Goal: Information Seeking & Learning: Learn about a topic

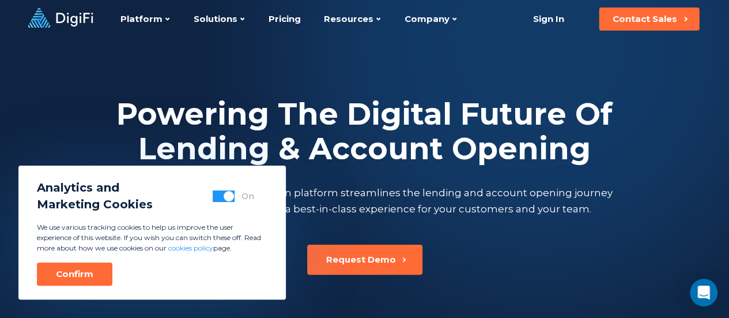
click at [222, 196] on button "button" at bounding box center [224, 196] width 22 height 12
click at [84, 273] on div "Confirm" at bounding box center [74, 274] width 37 height 12
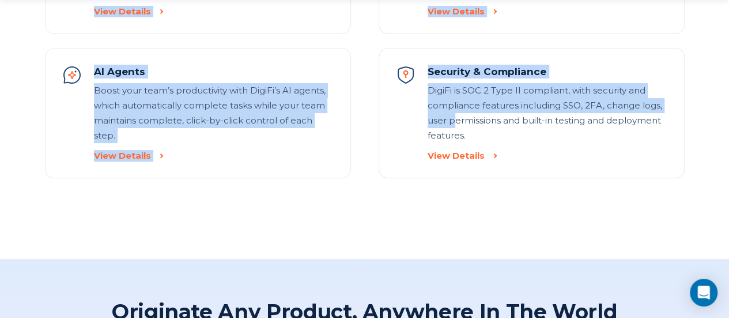
scroll to position [1498, 0]
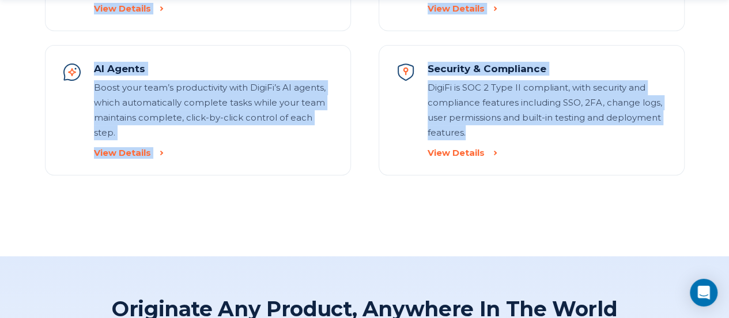
drag, startPoint x: 116, startPoint y: 66, endPoint x: 498, endPoint y: 140, distance: 388.5
copy section "Futureproof No-Code Originations Technology DigiFi includes unparalleled config…"
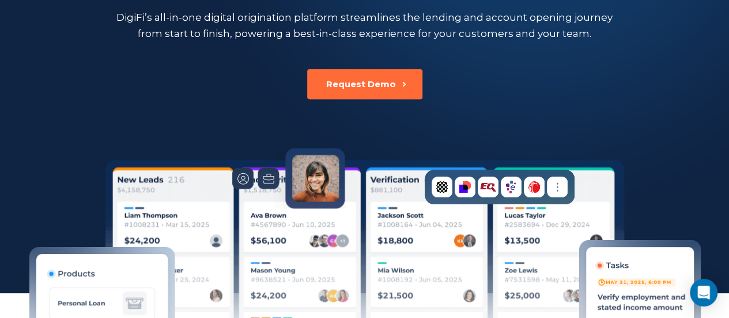
scroll to position [0, 0]
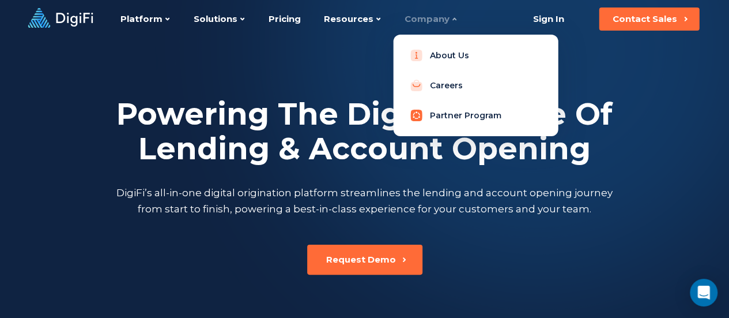
click at [444, 118] on link "Partner Program" at bounding box center [475, 115] width 146 height 23
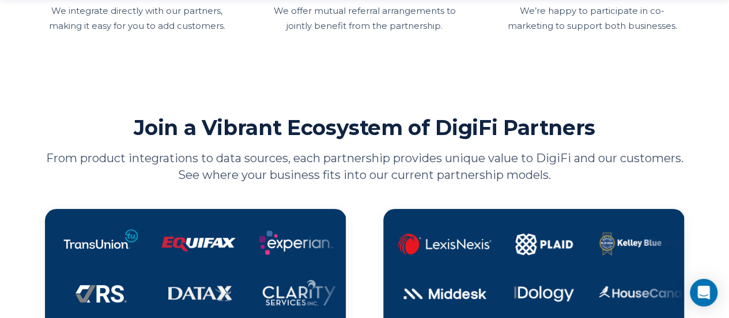
scroll to position [634, 0]
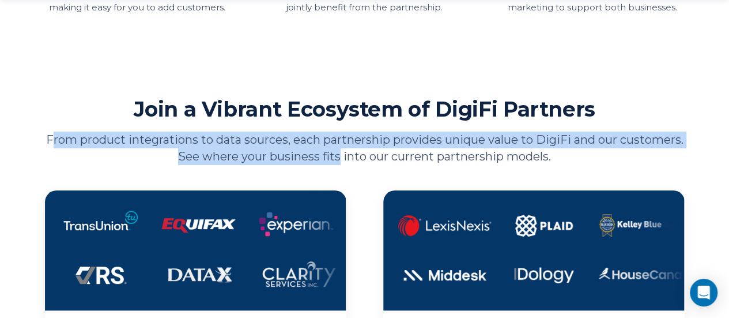
drag, startPoint x: 84, startPoint y: 142, endPoint x: 371, endPoint y: 149, distance: 287.0
click at [371, 149] on p "From product integrations to data sources, each partnership provides unique val…" at bounding box center [365, 147] width 640 height 33
click at [368, 157] on p "From product integrations to data sources, each partnership provides unique val…" at bounding box center [365, 147] width 640 height 33
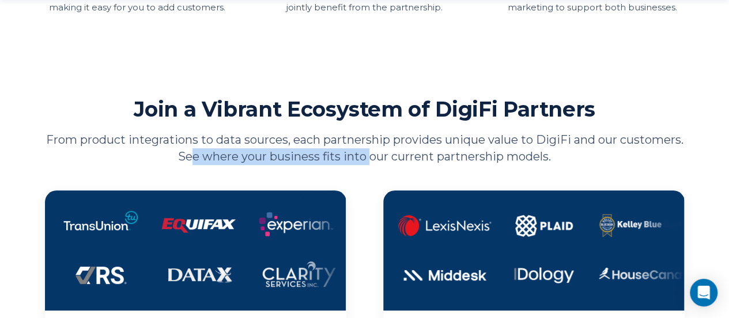
drag, startPoint x: 221, startPoint y: 158, endPoint x: 403, endPoint y: 158, distance: 181.5
click at [403, 158] on p "From product integrations to data sources, each partnership provides unique val…" at bounding box center [365, 147] width 640 height 33
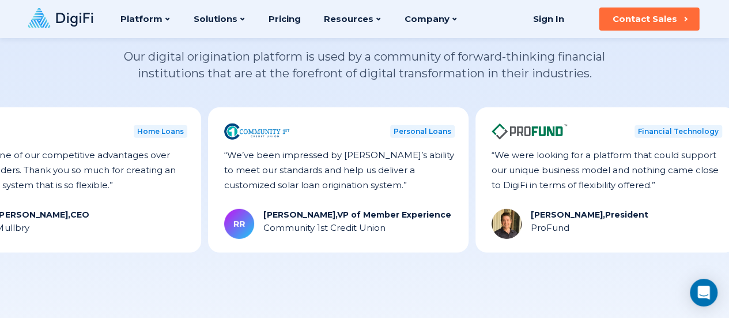
scroll to position [1613, 0]
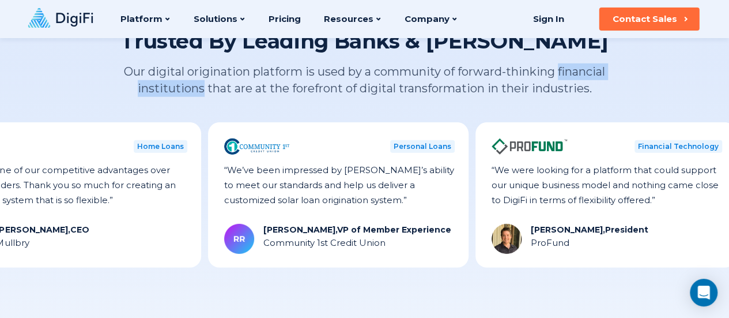
drag, startPoint x: 558, startPoint y: 72, endPoint x: 201, endPoint y: 103, distance: 358.6
click at [201, 103] on div "Trusted By Leading Banks & Lenders Our digital origination platform is used by …" at bounding box center [364, 75] width 501 height 95
copy p "financial institutions"
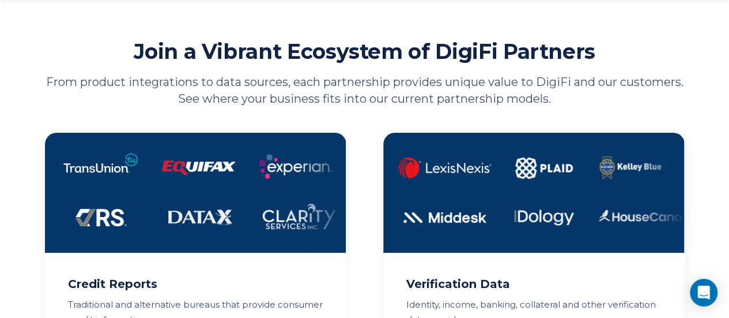
scroll to position [749, 0]
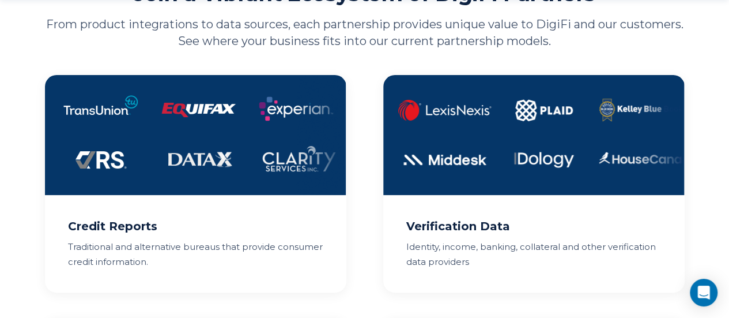
drag, startPoint x: 316, startPoint y: 107, endPoint x: 209, endPoint y: 65, distance: 114.8
click at [209, 65] on div "Join a Vibrant Ecosystem of DigiFi Partners From product integrations to data s…" at bounding box center [365, 257] width 640 height 554
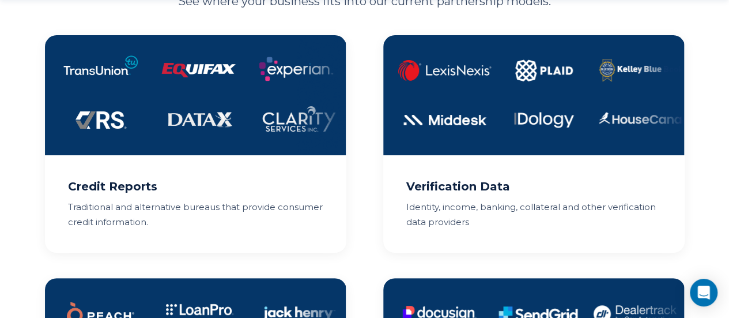
scroll to position [807, 0]
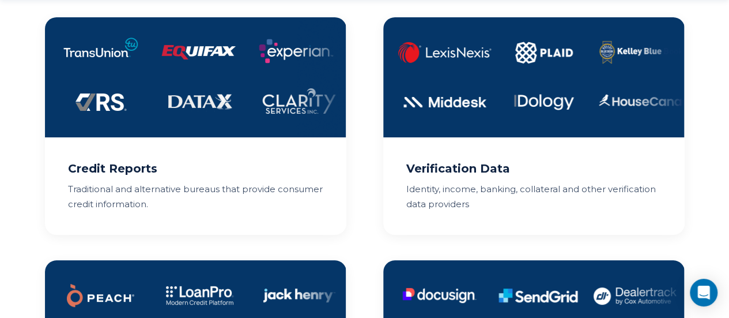
click at [528, 73] on img at bounding box center [533, 77] width 301 height 120
click at [475, 133] on img at bounding box center [533, 77] width 301 height 120
click at [462, 163] on h2 "Verification Data" at bounding box center [533, 168] width 255 height 17
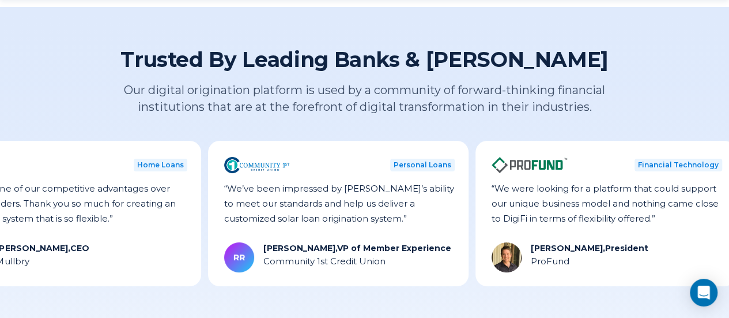
scroll to position [1613, 0]
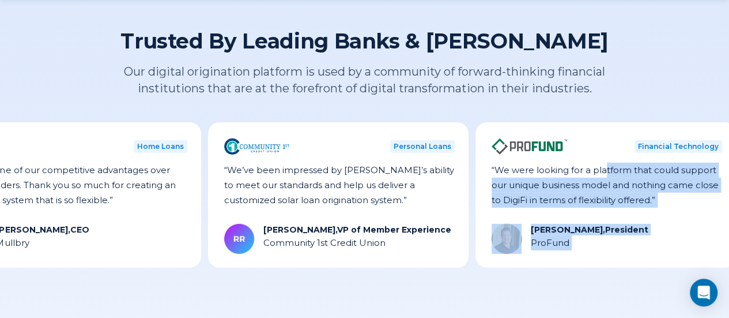
drag, startPoint x: 192, startPoint y: 173, endPoint x: 601, endPoint y: 200, distance: 409.4
click at [603, 199] on div "Personal Loans “We were able to automate our entire underwriting process - and …" at bounding box center [363, 194] width 14475 height 145
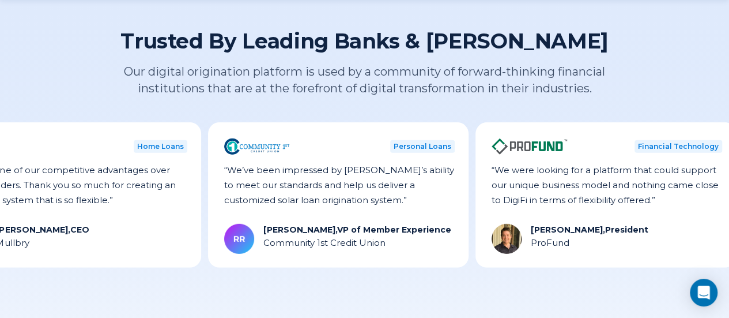
click at [473, 131] on div "Financial Technology “We were looking for a platform that could support our uni…" at bounding box center [603, 194] width 260 height 145
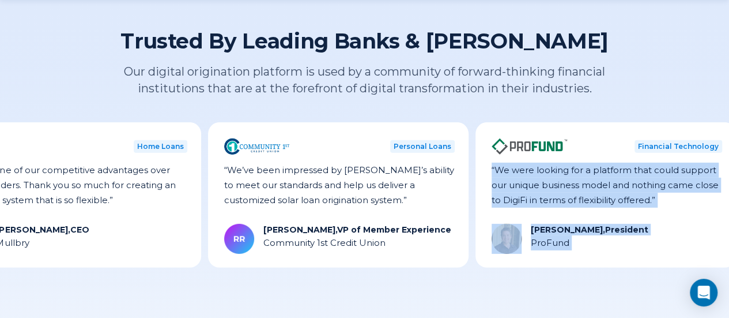
drag, startPoint x: 72, startPoint y: 168, endPoint x: 648, endPoint y: 225, distance: 578.4
click at [648, 225] on div "Personal Loans “We were able to automate our entire underwriting process - and …" at bounding box center [362, 194] width 14475 height 145
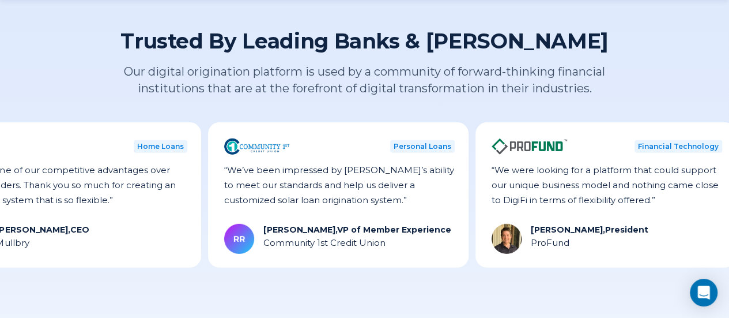
click at [78, 63] on div "Trusted By Leading Banks & Lenders Our digital origination platform is used by …" at bounding box center [364, 168] width 729 height 360
drag, startPoint x: 31, startPoint y: 157, endPoint x: 51, endPoint y: 161, distance: 20.6
click at [469, 161] on div "Financial Technology “We were looking for a platform that could support our uni…" at bounding box center [599, 194] width 260 height 145
click at [474, 137] on div "Financial Technology “We were looking for a platform that could support our uni…" at bounding box center [604, 194] width 260 height 145
drag, startPoint x: 194, startPoint y: 124, endPoint x: 213, endPoint y: 124, distance: 19.0
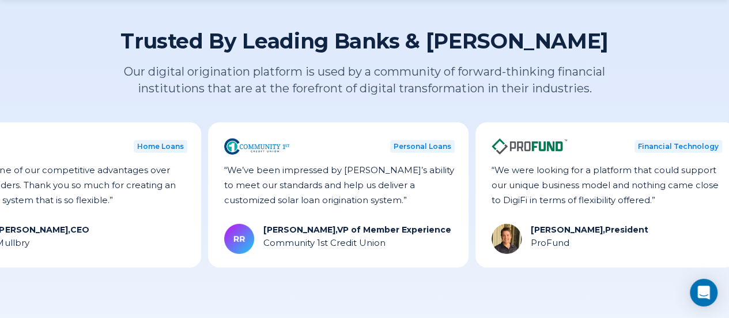
click at [213, 124] on div "Personal Loans “We were able to automate our entire underwriting process - and …" at bounding box center [356, 194] width 14475 height 145
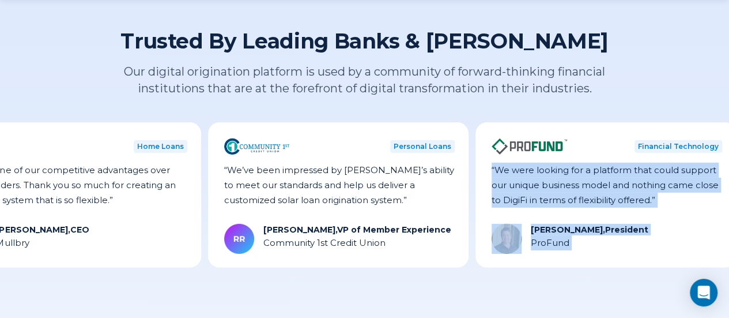
drag, startPoint x: 192, startPoint y: 127, endPoint x: 212, endPoint y: 128, distance: 19.6
click at [212, 128] on div "Personal Loans “We were able to automate our entire underwriting process - and …" at bounding box center [362, 194] width 14475 height 145
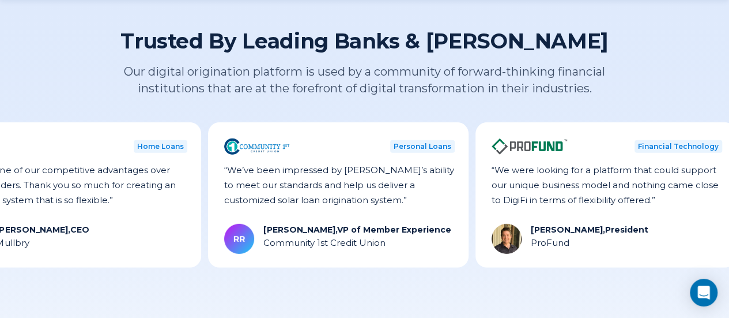
click at [195, 119] on div "Trusted By Leading Banks & Lenders Our digital origination platform is used by …" at bounding box center [364, 75] width 501 height 95
drag, startPoint x: 190, startPoint y: 163, endPoint x: 719, endPoint y: 248, distance: 535.8
click at [719, 248] on div "Personal Loans “We were able to automate our entire underwriting process - and …" at bounding box center [362, 194] width 14475 height 145
click at [99, 92] on div "Trusted By Leading Banks & Lenders Our digital origination platform is used by …" at bounding box center [364, 168] width 729 height 360
drag, startPoint x: 165, startPoint y: 162, endPoint x: 390, endPoint y: 203, distance: 227.8
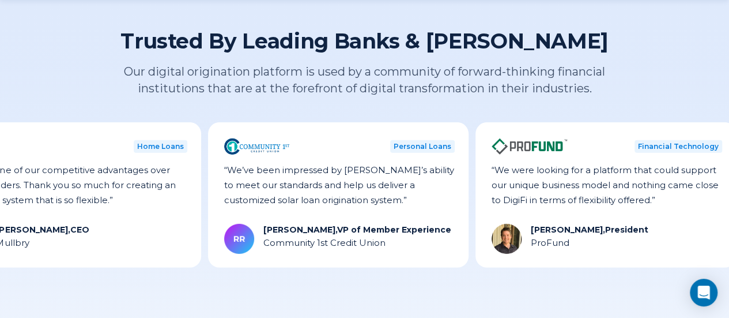
drag, startPoint x: 171, startPoint y: 164, endPoint x: 367, endPoint y: 203, distance: 200.5
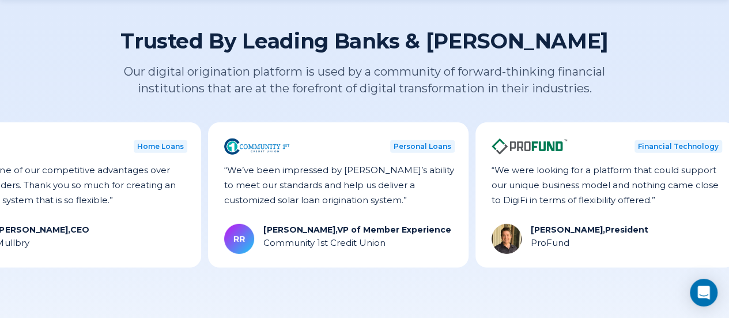
drag, startPoint x: 150, startPoint y: 165, endPoint x: 714, endPoint y: 225, distance: 567.3
click at [714, 225] on div "Personal Loans “We were able to automate our entire underwriting process - and …" at bounding box center [362, 194] width 14475 height 145
copy div "“Our trust in DigiFi has paid off in spades. They’ve helped us transition from …"
drag, startPoint x: 662, startPoint y: 164, endPoint x: 618, endPoint y: 230, distance: 79.4
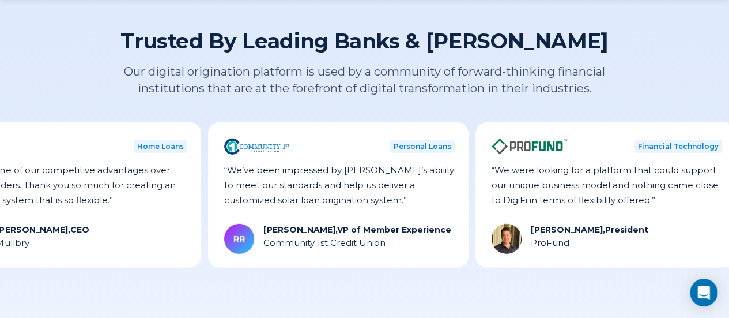
copy div "“DigiFi’s developer-first approach has been a perfect fit for us and significan…"
drag, startPoint x: 675, startPoint y: 167, endPoint x: 665, endPoint y: 230, distance: 63.6
copy div "“We were able to automate our entire underwriting process - and respond with de…"
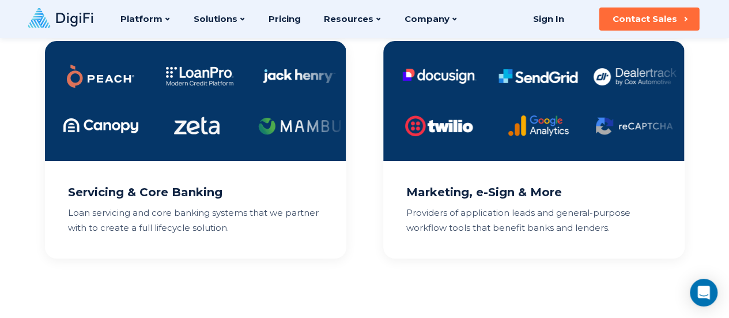
scroll to position [922, 0]
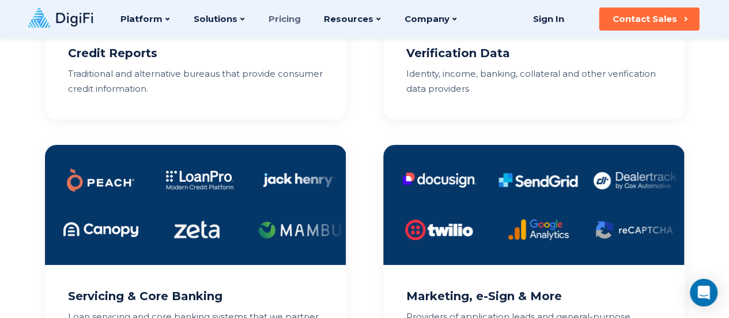
click at [274, 22] on link "Pricing" at bounding box center [285, 19] width 32 height 38
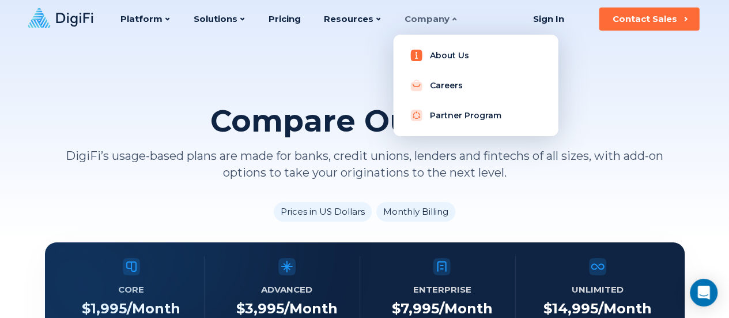
click at [433, 49] on link "About Us" at bounding box center [475, 55] width 146 height 23
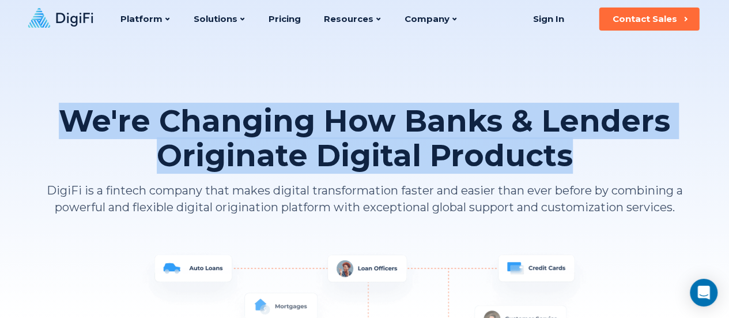
drag, startPoint x: 61, startPoint y: 122, endPoint x: 573, endPoint y: 157, distance: 513.5
click at [573, 157] on h1 "We're Changing How Banks & Lenders Originate Digital Products" at bounding box center [365, 138] width 640 height 69
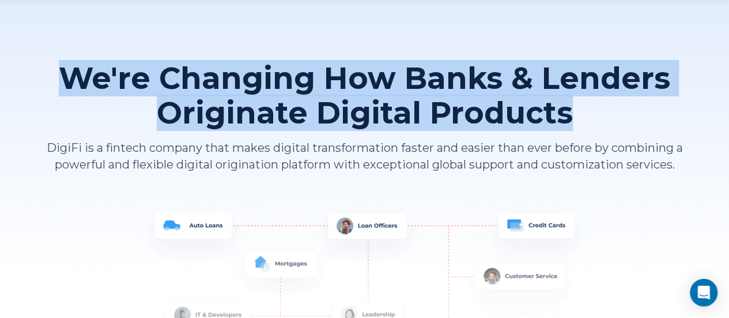
scroll to position [58, 0]
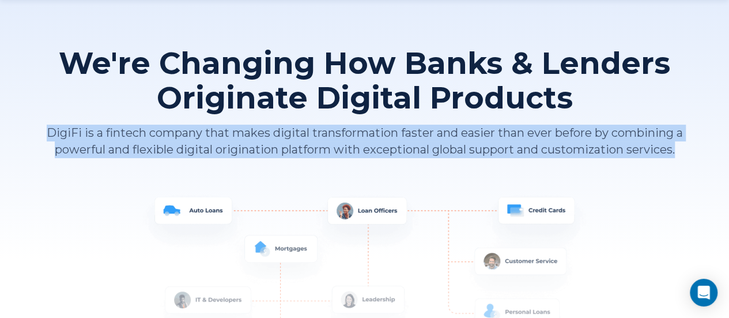
drag, startPoint x: 108, startPoint y: 134, endPoint x: 686, endPoint y: 156, distance: 578.4
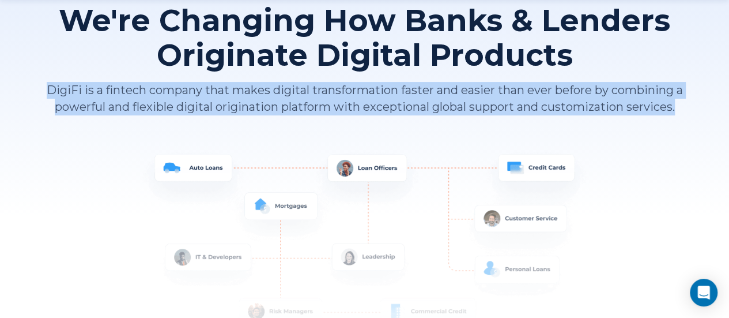
scroll to position [115, 0]
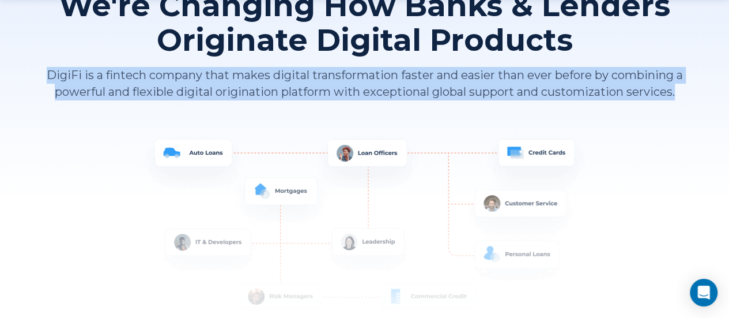
click at [120, 79] on p "DigiFi is a fintech company that makes digital transformation faster and easier…" at bounding box center [365, 83] width 640 height 33
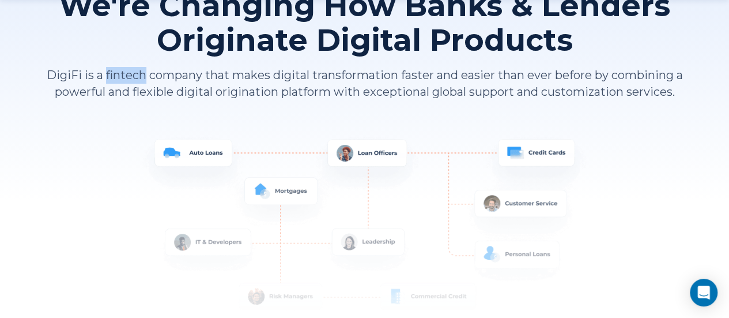
drag, startPoint x: 108, startPoint y: 77, endPoint x: 148, endPoint y: 81, distance: 40.0
click at [148, 81] on p "DigiFi is a fintech company that makes digital transformation faster and easier…" at bounding box center [365, 83] width 640 height 33
copy p "fintech"
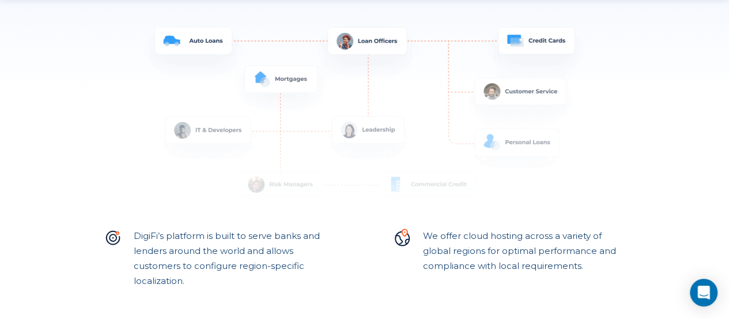
scroll to position [288, 0]
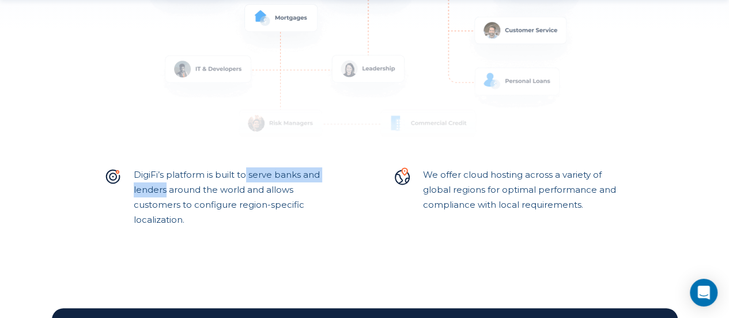
drag, startPoint x: 247, startPoint y: 176, endPoint x: 164, endPoint y: 193, distance: 84.6
click at [164, 193] on p "DigiFi’s platform is built to serve banks and lenders around the world and allo…" at bounding box center [235, 197] width 203 height 60
copy p "serve banks and lenders"
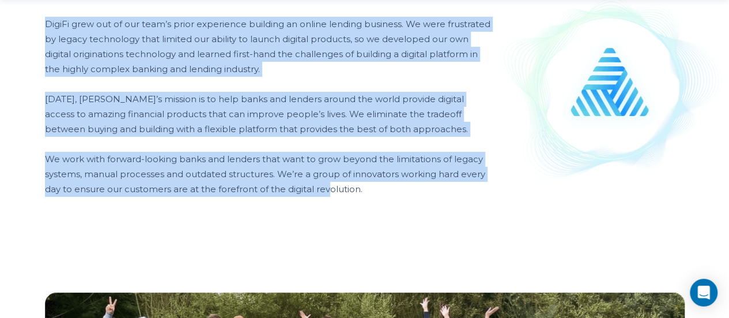
scroll to position [922, 0]
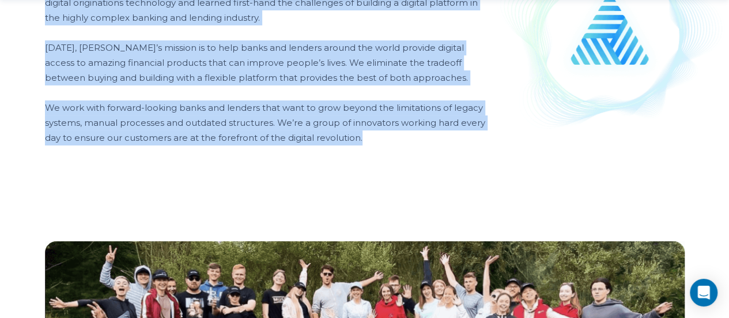
drag, startPoint x: 39, startPoint y: 144, endPoint x: 369, endPoint y: 158, distance: 329.9
copy div "DigiFi grew out of our team’s prior experience building an online lending busin…"
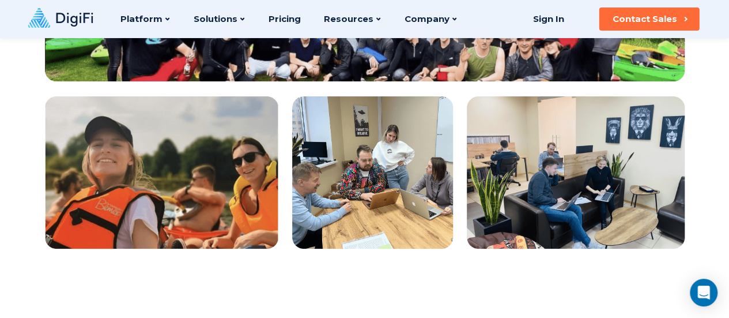
scroll to position [1095, 0]
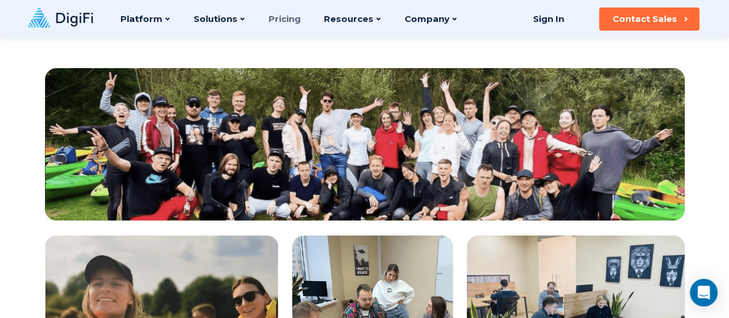
click at [284, 16] on link "Pricing" at bounding box center [285, 19] width 32 height 38
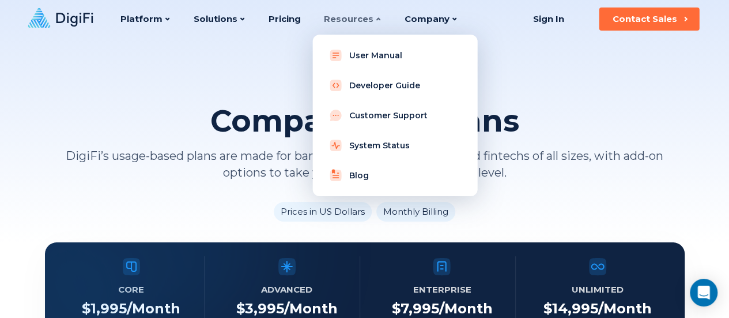
click at [339, 14] on div "Resources" at bounding box center [353, 19] width 58 height 38
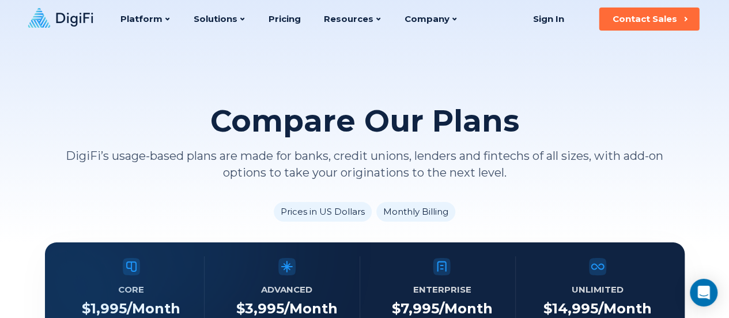
click at [81, 15] on icon at bounding box center [60, 18] width 65 height 20
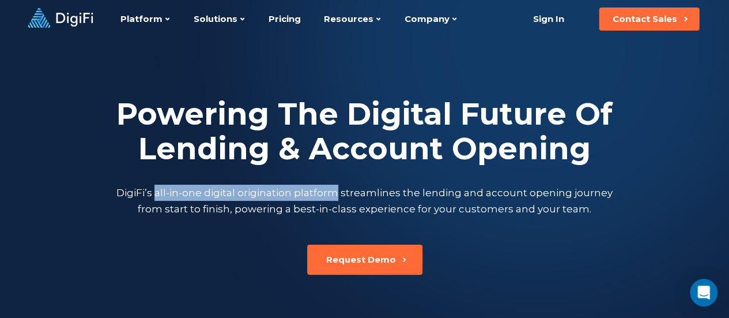
drag, startPoint x: 160, startPoint y: 195, endPoint x: 337, endPoint y: 194, distance: 176.9
click at [337, 194] on p "DigiFi’s all-in-one digital origination platform streamlines the lending and ac…" at bounding box center [364, 200] width 501 height 32
copy p "all-in-one digital origination platform"
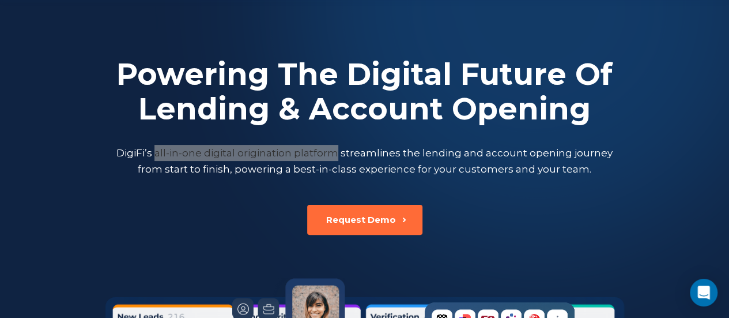
scroll to position [58, 0]
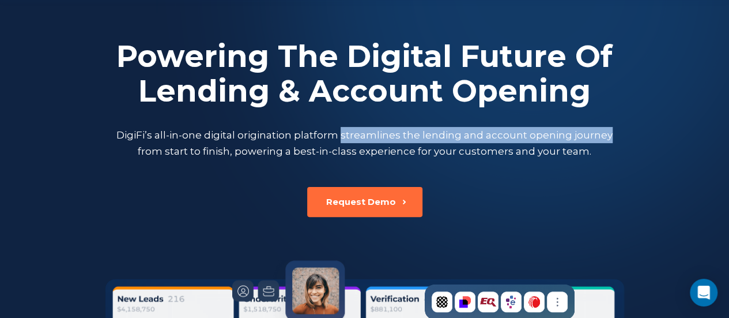
drag, startPoint x: 342, startPoint y: 137, endPoint x: 610, endPoint y: 137, distance: 267.4
click at [610, 137] on p "DigiFi’s all-in-one digital origination platform streamlines the lending and ac…" at bounding box center [364, 143] width 501 height 32
copy p "streamlines the lending and account opening journey"
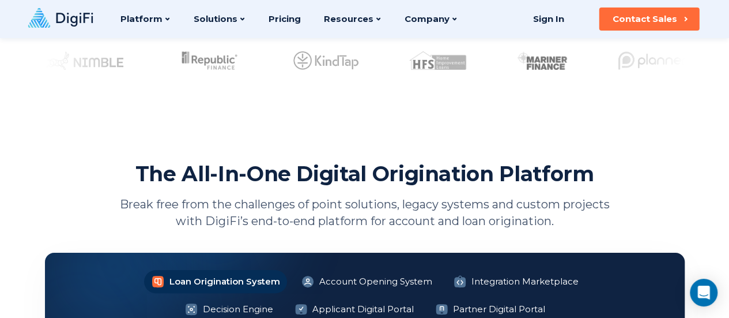
scroll to position [576, 0]
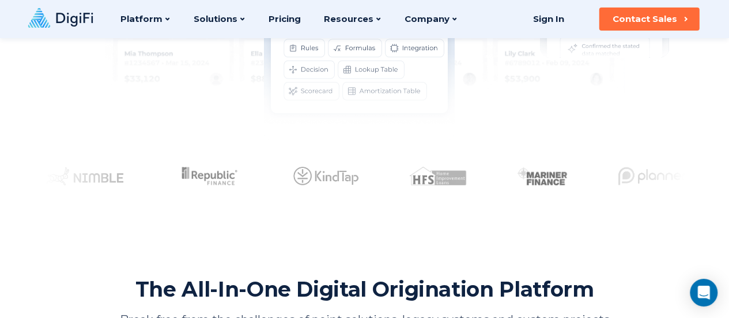
drag, startPoint x: 210, startPoint y: 171, endPoint x: 259, endPoint y: 178, distance: 48.9
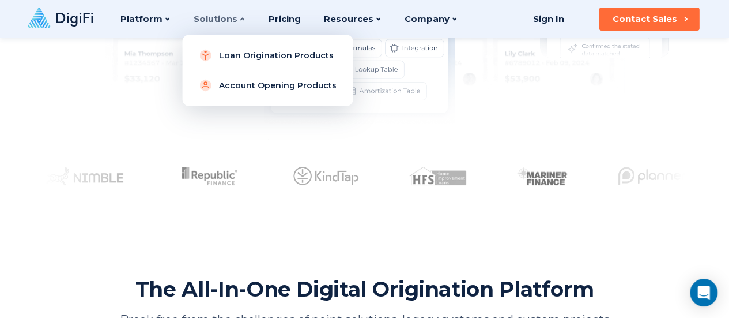
click at [199, 16] on div "Solutions" at bounding box center [220, 19] width 52 height 38
click at [229, 52] on link "Loan Origination Products" at bounding box center [267, 55] width 152 height 23
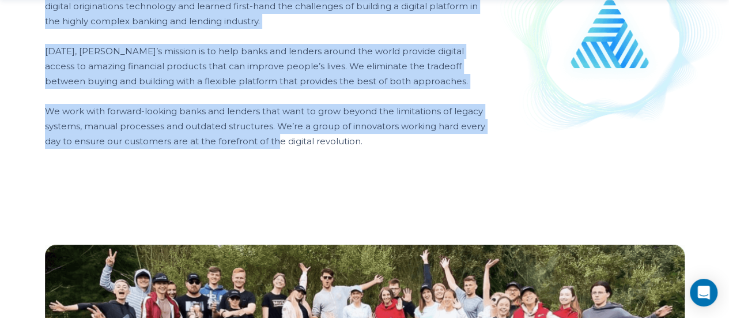
scroll to position [922, 0]
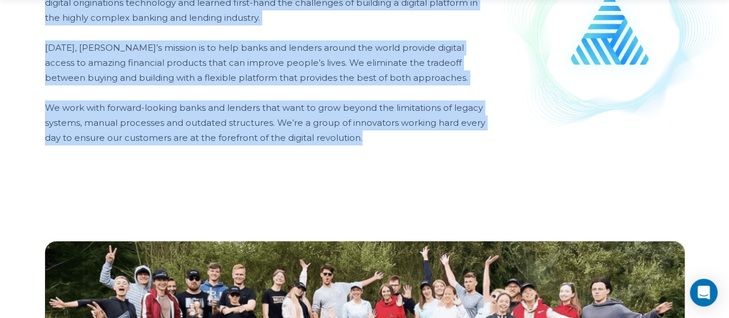
drag, startPoint x: 52, startPoint y: 107, endPoint x: 366, endPoint y: 146, distance: 317.1
copy div "Lo'ip Dolorsit Ame Conse & Adipisc Elitseddo Eiusmod Temporin UtlaBo et d magna…"
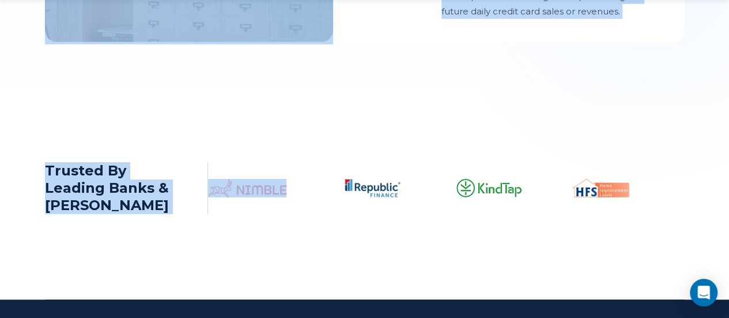
scroll to position [1729, 0]
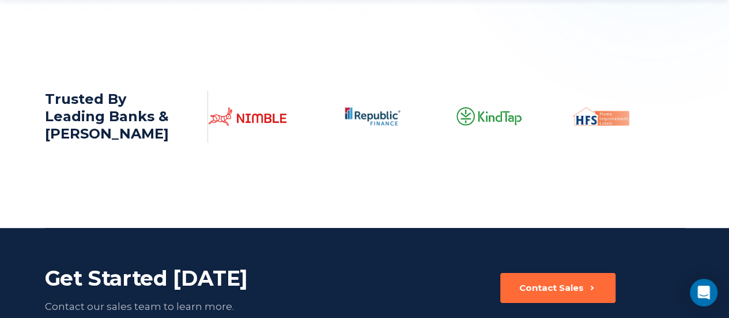
drag, startPoint x: 178, startPoint y: 92, endPoint x: 401, endPoint y: 48, distance: 227.2
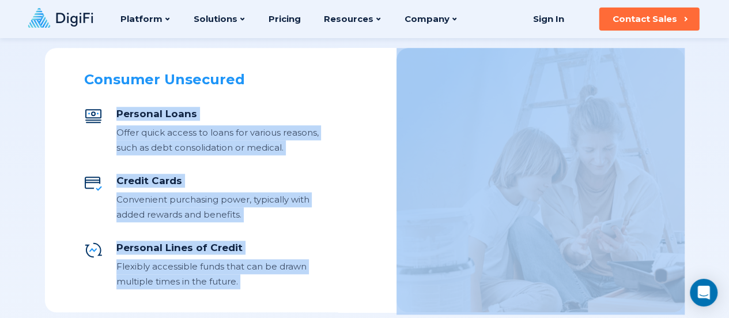
scroll to position [461, 0]
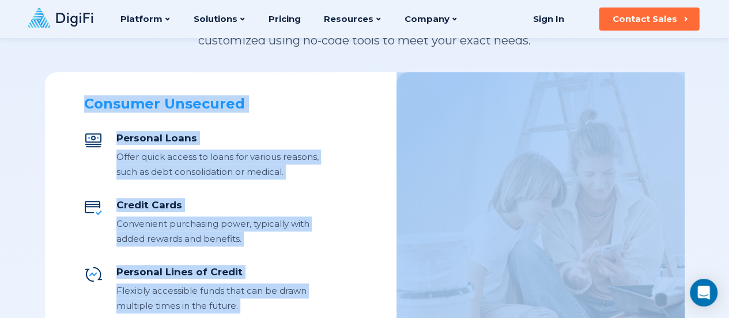
drag, startPoint x: 641, startPoint y: 178, endPoint x: 86, endPoint y: 103, distance: 560.5
copy div "Consumer Unsecured Personal Loans Offer quick access to loans for various reaso…"
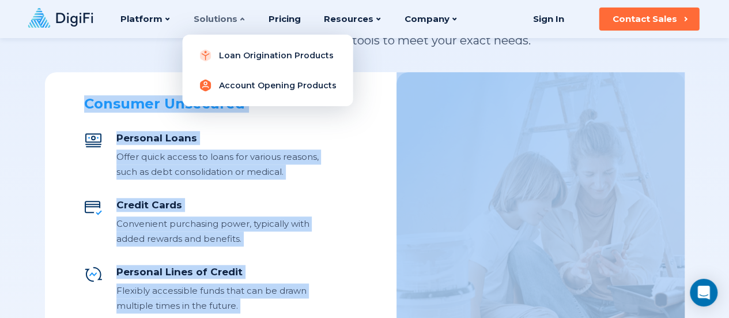
click at [243, 79] on link "Account Opening Products" at bounding box center [267, 85] width 152 height 23
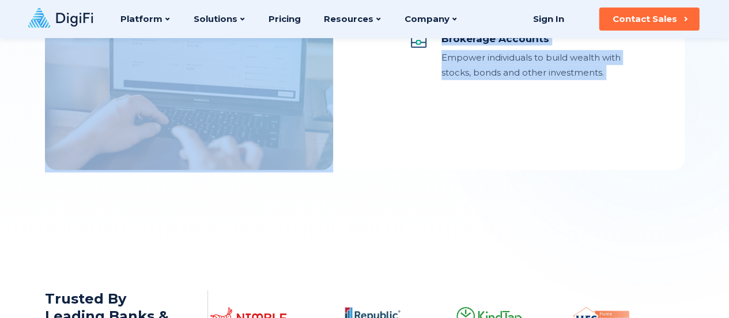
scroll to position [1556, 0]
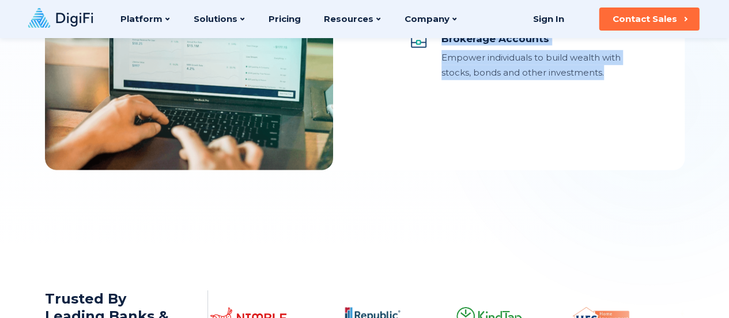
drag, startPoint x: 80, startPoint y: 40, endPoint x: 603, endPoint y: 77, distance: 524.5
copy div "Everyday Banking Checking Accounts Transactional accounts for everyday spending…"
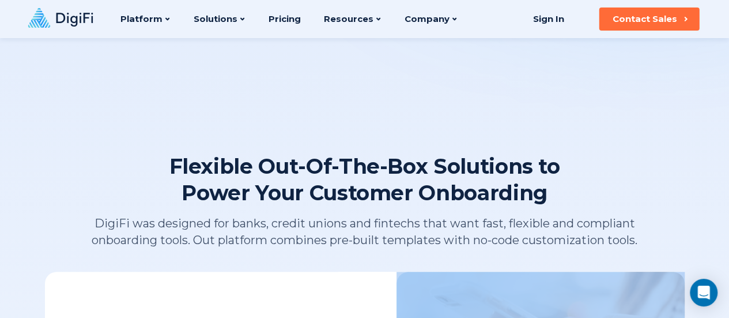
scroll to position [0, 0]
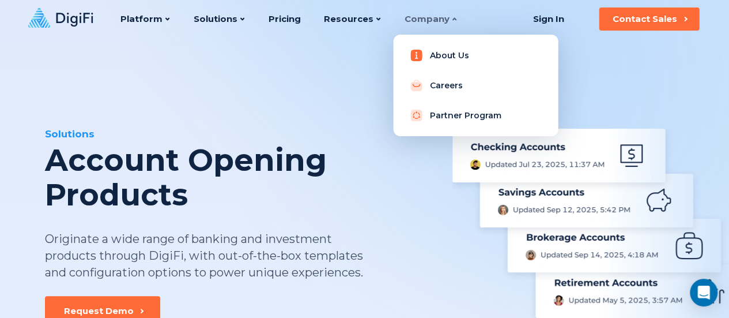
click at [445, 59] on link "About Us" at bounding box center [475, 55] width 146 height 23
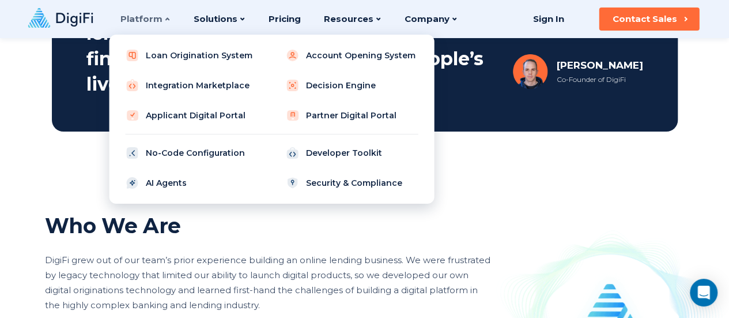
scroll to position [461, 0]
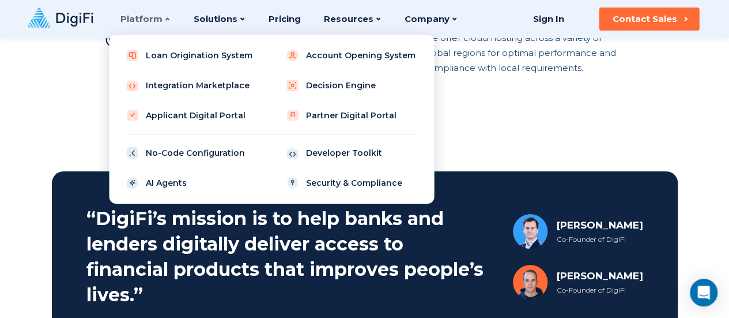
click at [149, 21] on div "Platform" at bounding box center [145, 19] width 50 height 38
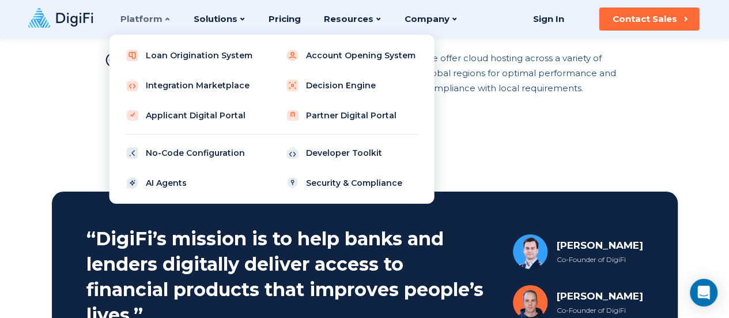
scroll to position [403, 0]
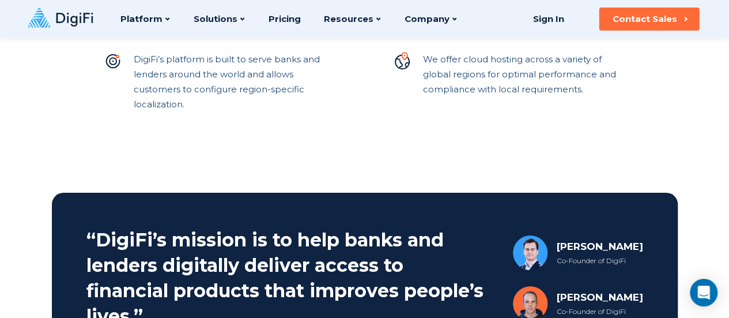
click at [83, 21] on icon at bounding box center [74, 20] width 37 height 14
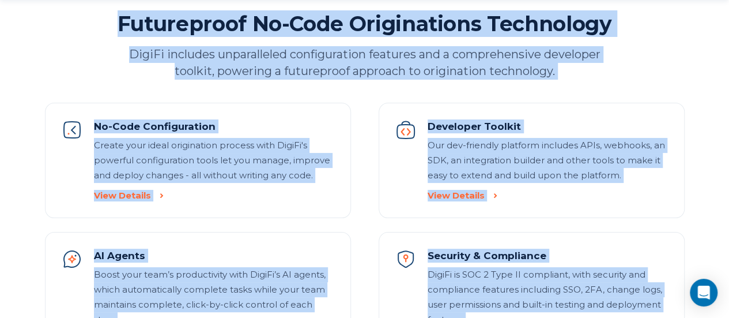
scroll to position [1441, 0]
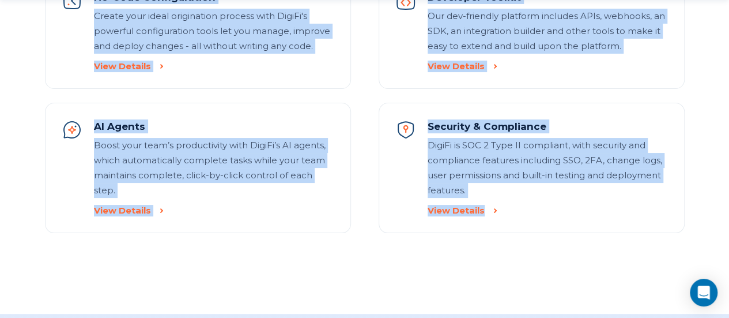
drag, startPoint x: 127, startPoint y: 109, endPoint x: 507, endPoint y: 217, distance: 394.7
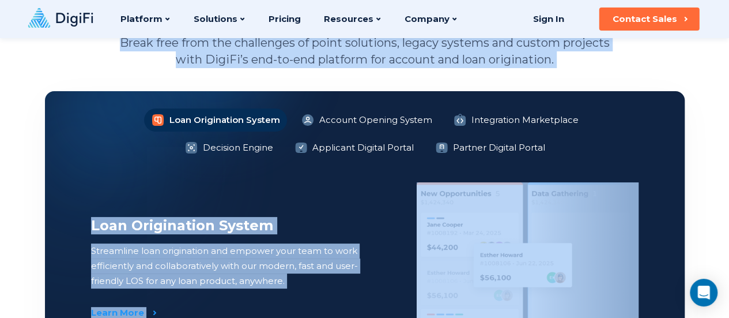
scroll to position [691, 0]
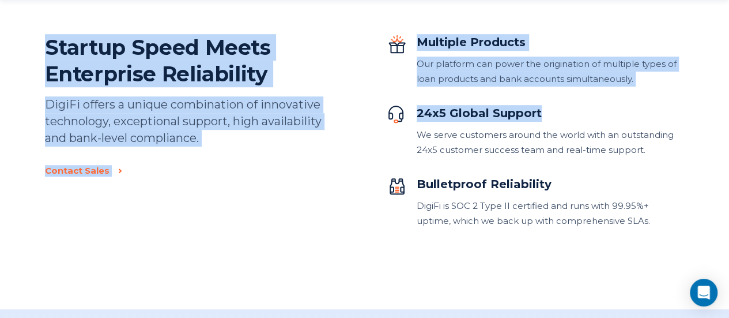
scroll to position [2651, 0]
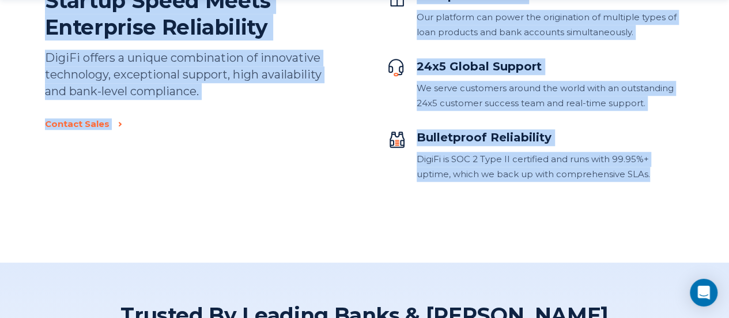
drag, startPoint x: 377, startPoint y: 228, endPoint x: 643, endPoint y: 179, distance: 270.7
copy div "Lor Ips-Do-Sit Ametcon Adipiscinge Seddoeiu Tempo inci utla etd magnaaliqu en a…"
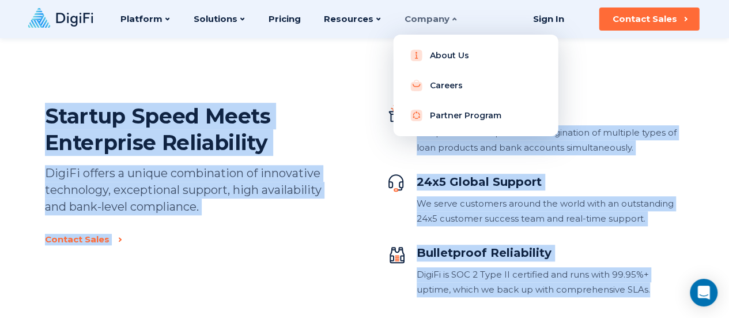
scroll to position [2535, 0]
